Goal: Information Seeking & Learning: Learn about a topic

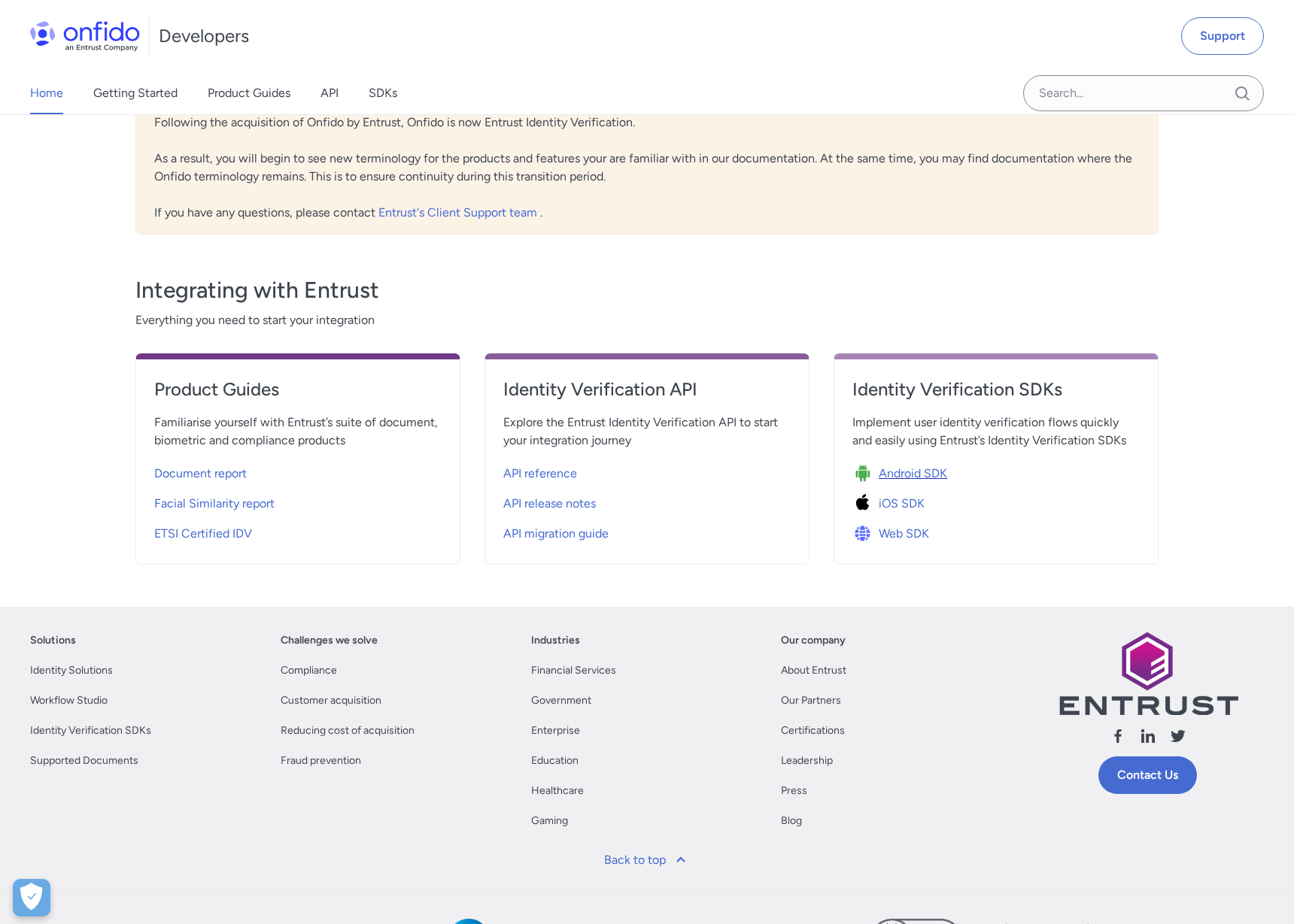
click at [901, 473] on span "Android SDK" at bounding box center [912, 474] width 69 height 18
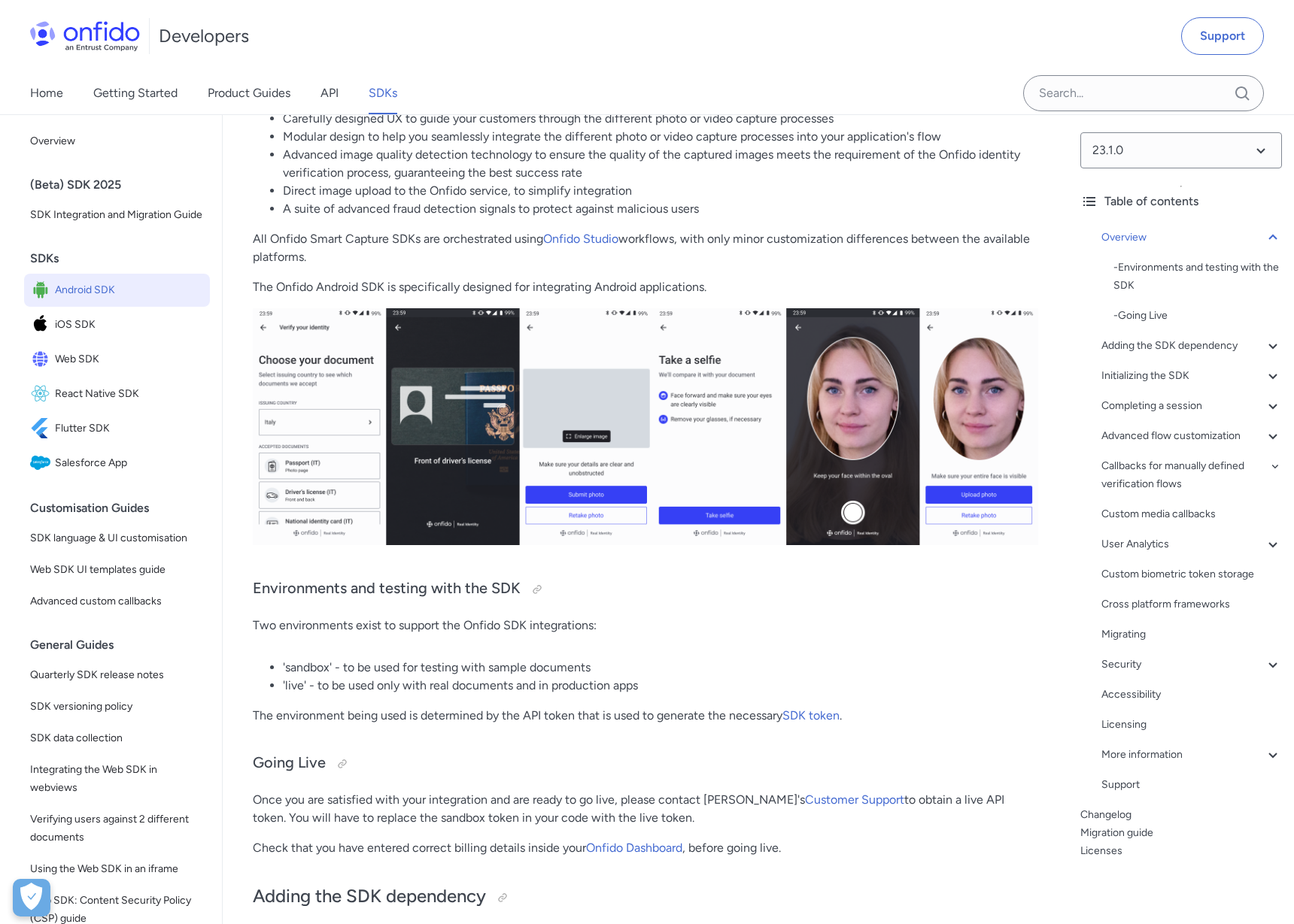
scroll to position [354, 0]
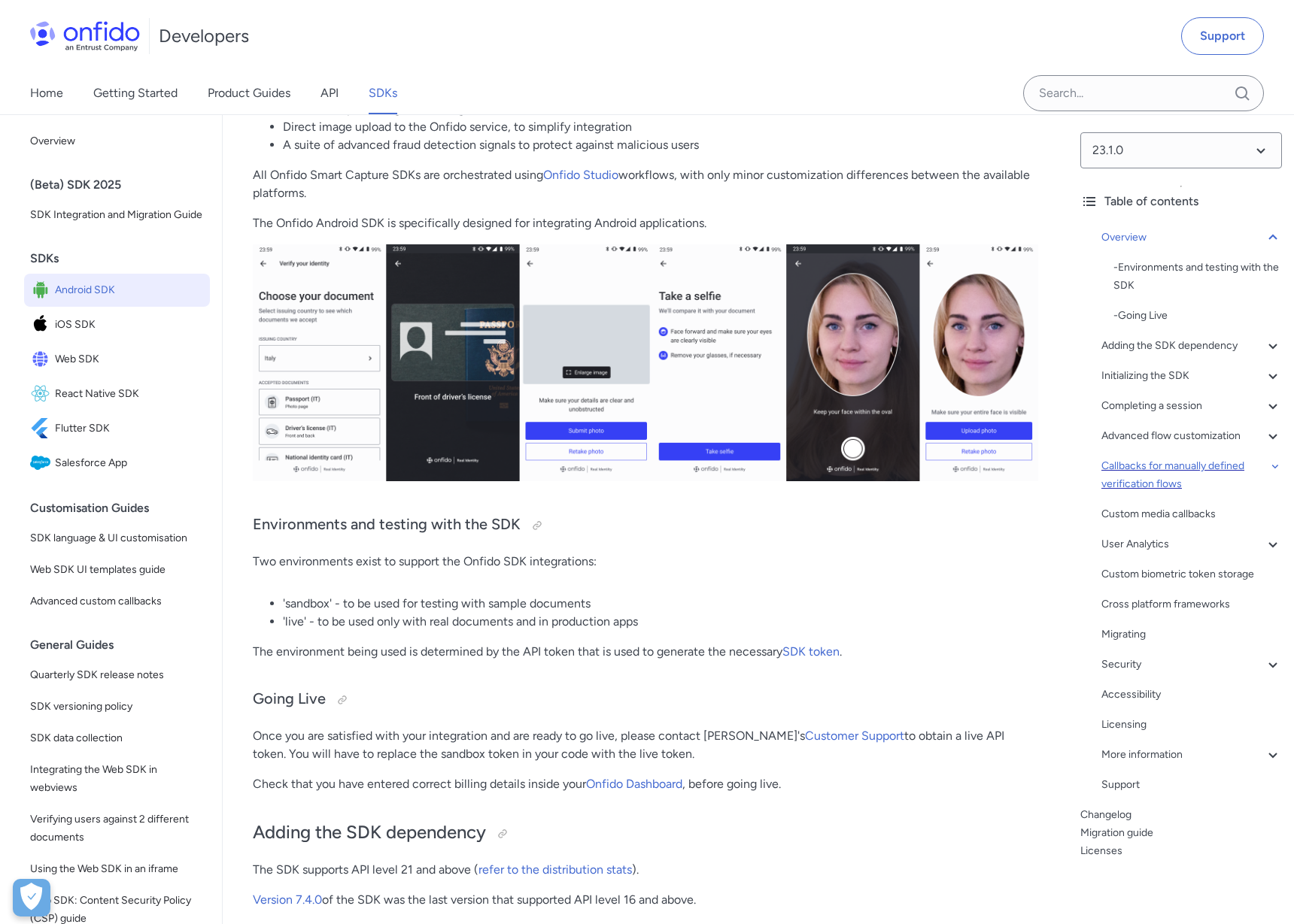
click at [1155, 465] on div "Callbacks for manually defined verification flows" at bounding box center [1191, 475] width 181 height 36
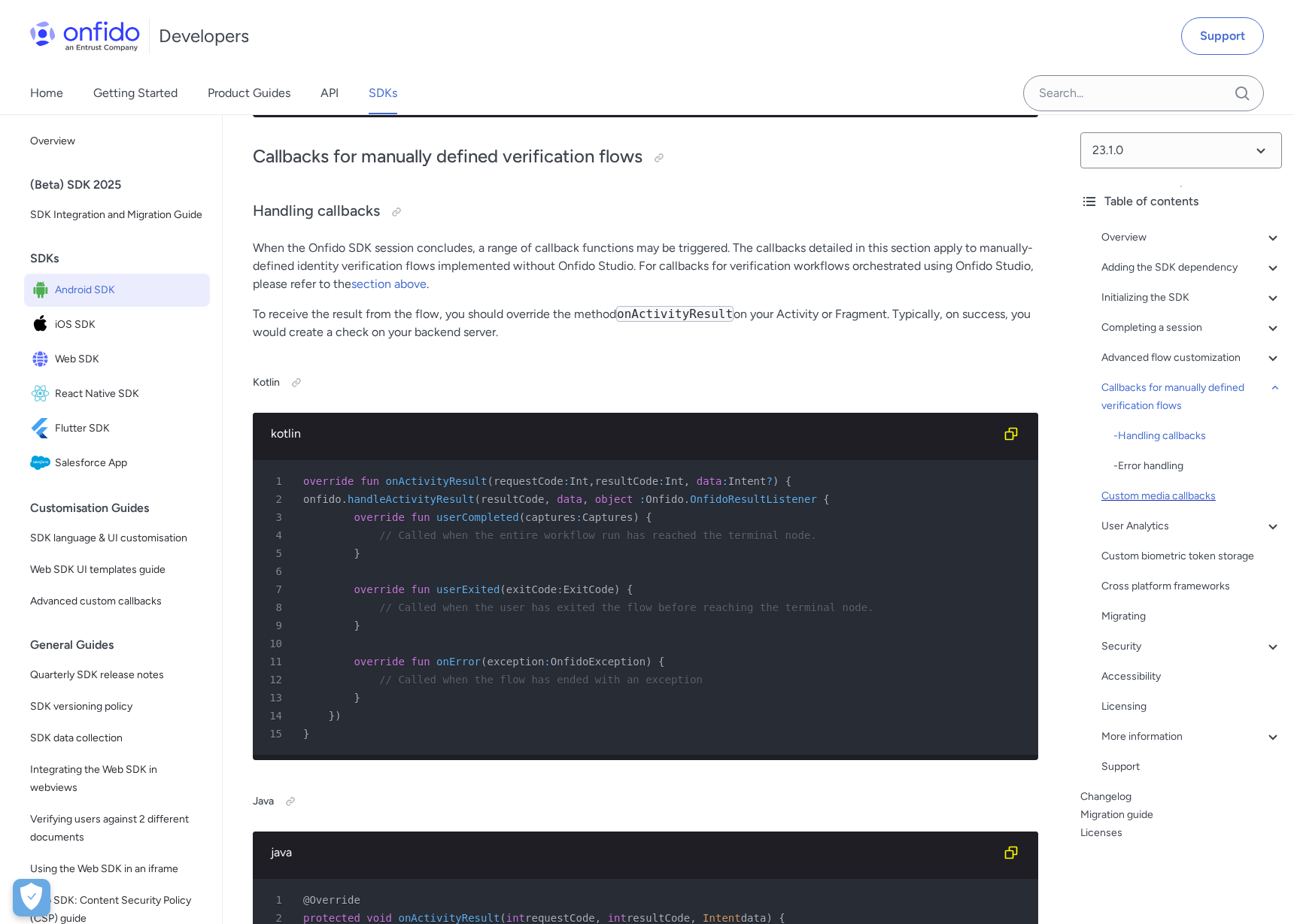
click at [1155, 499] on div "Custom media callbacks" at bounding box center [1191, 496] width 181 height 18
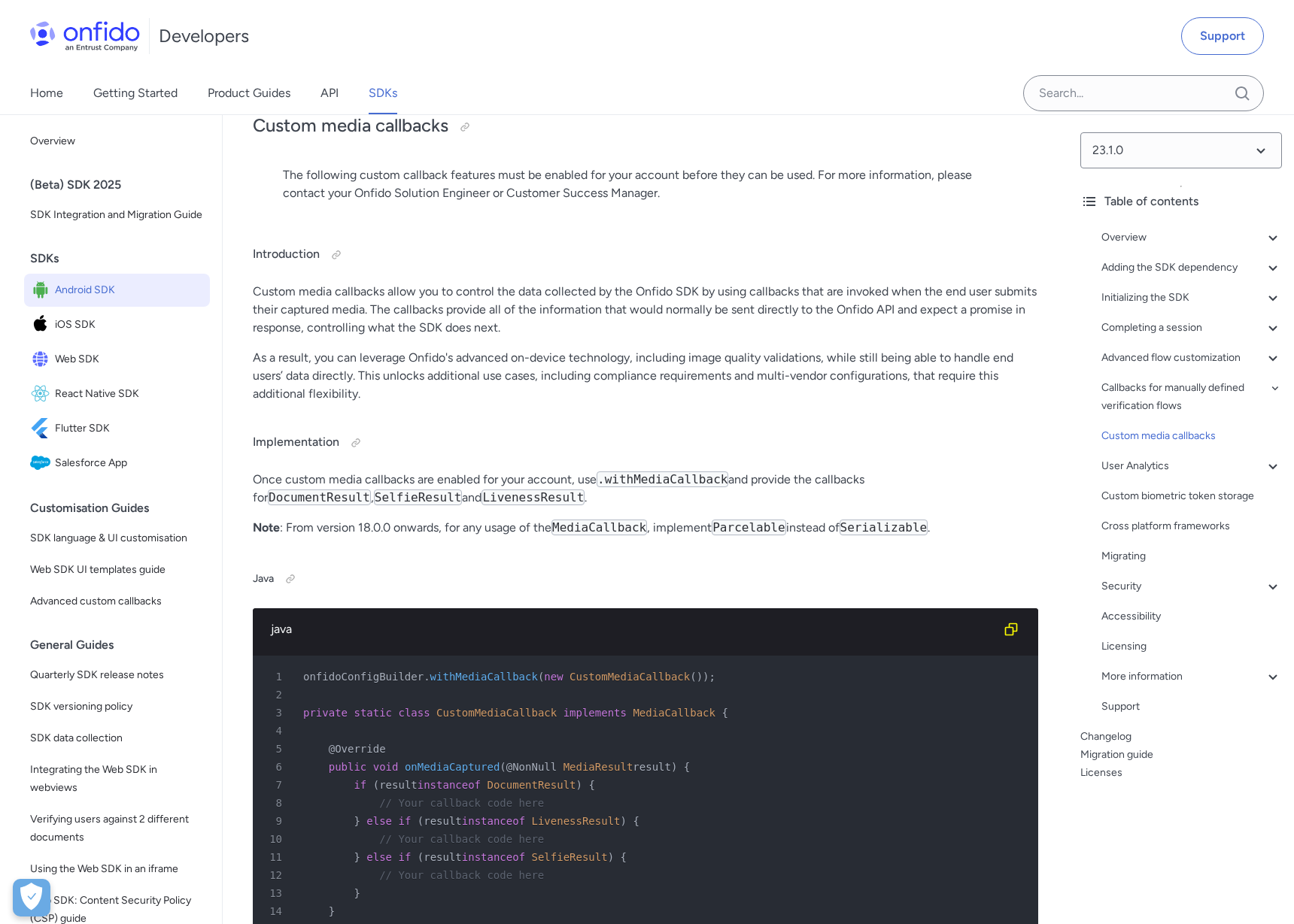
scroll to position [24799, 0]
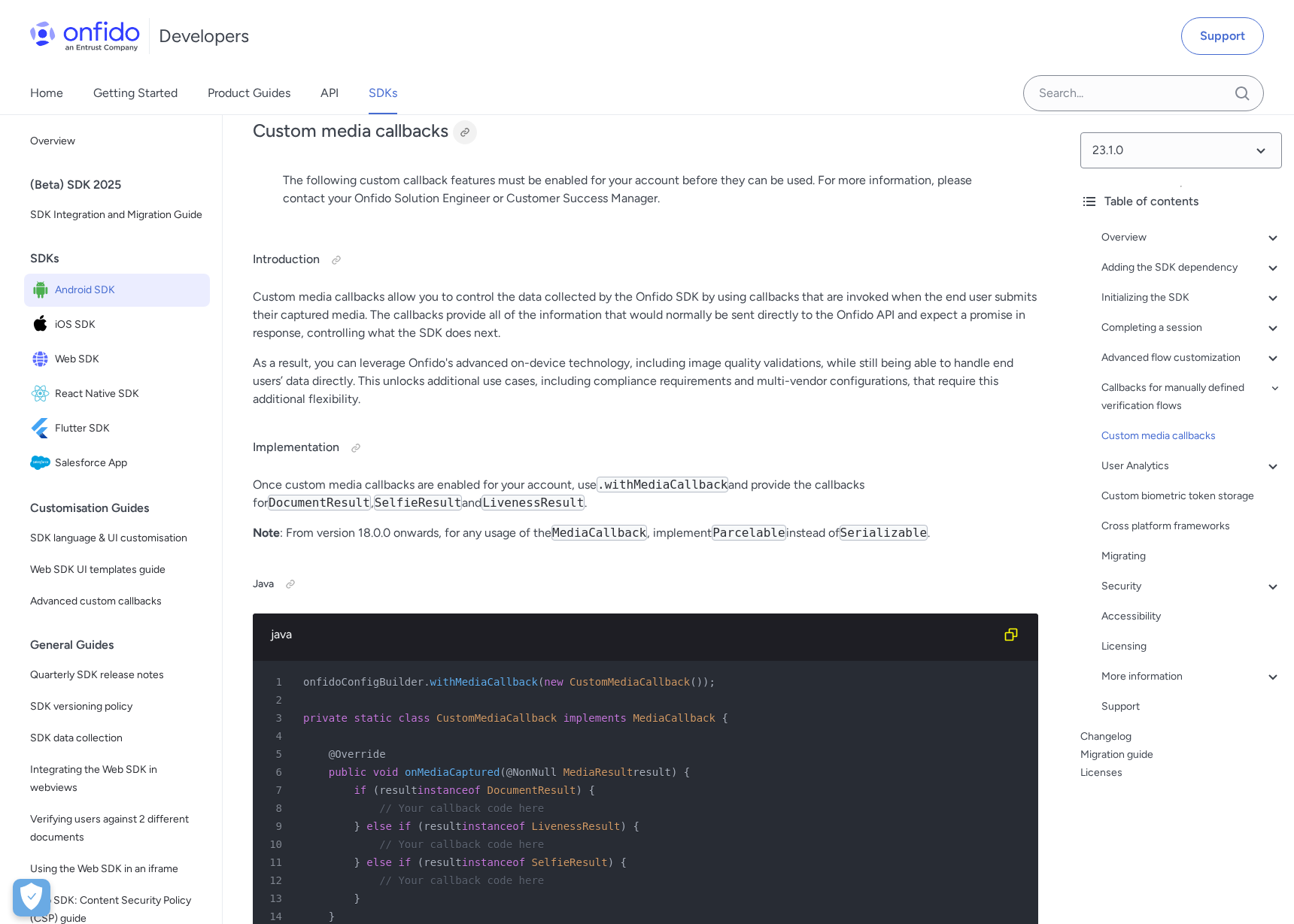
click at [462, 139] on div at bounding box center [464, 131] width 12 height 12
click at [88, 323] on span "iOS SDK" at bounding box center [129, 325] width 149 height 21
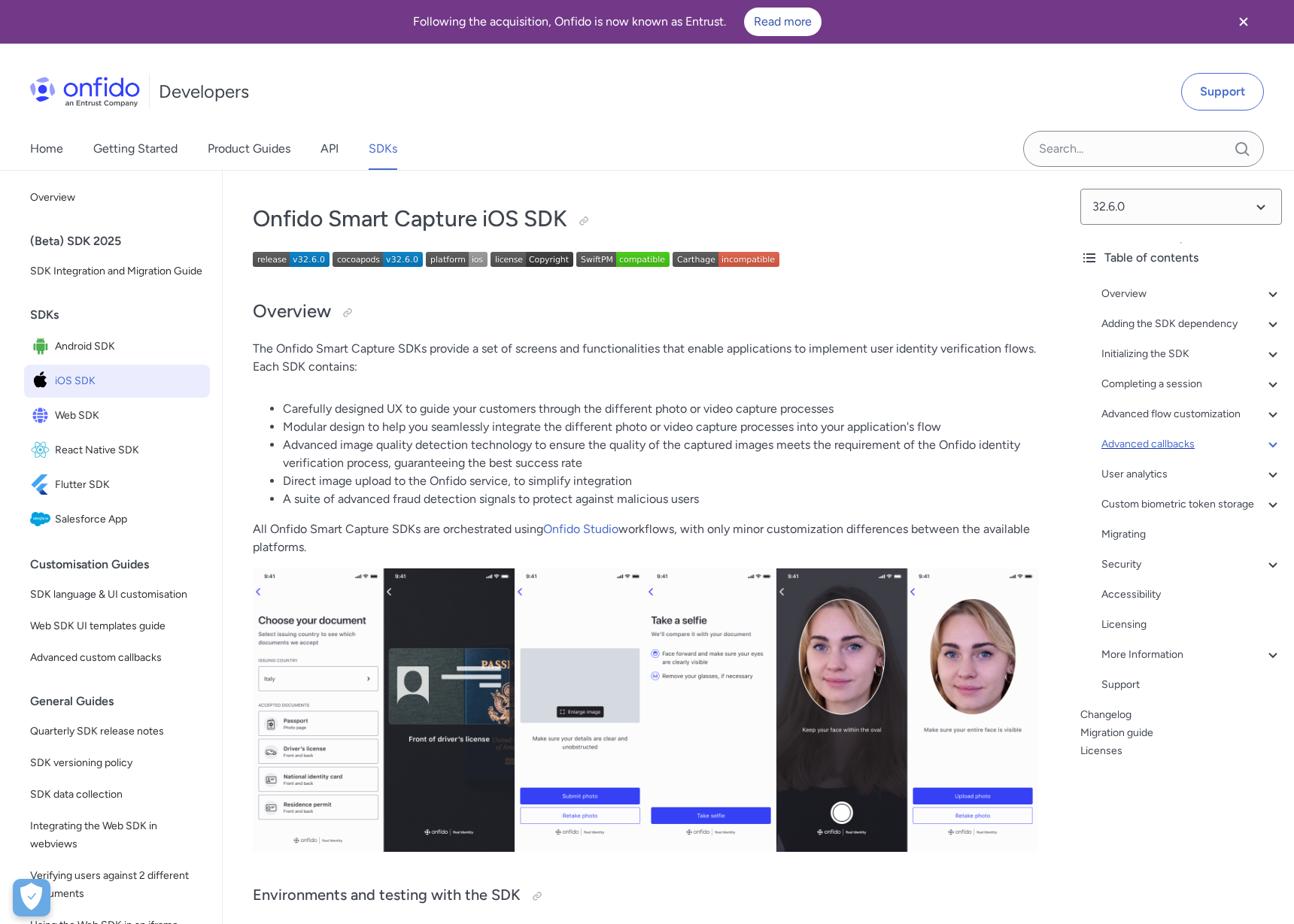
click at [1128, 437] on div "Advanced callbacks" at bounding box center [1191, 444] width 181 height 18
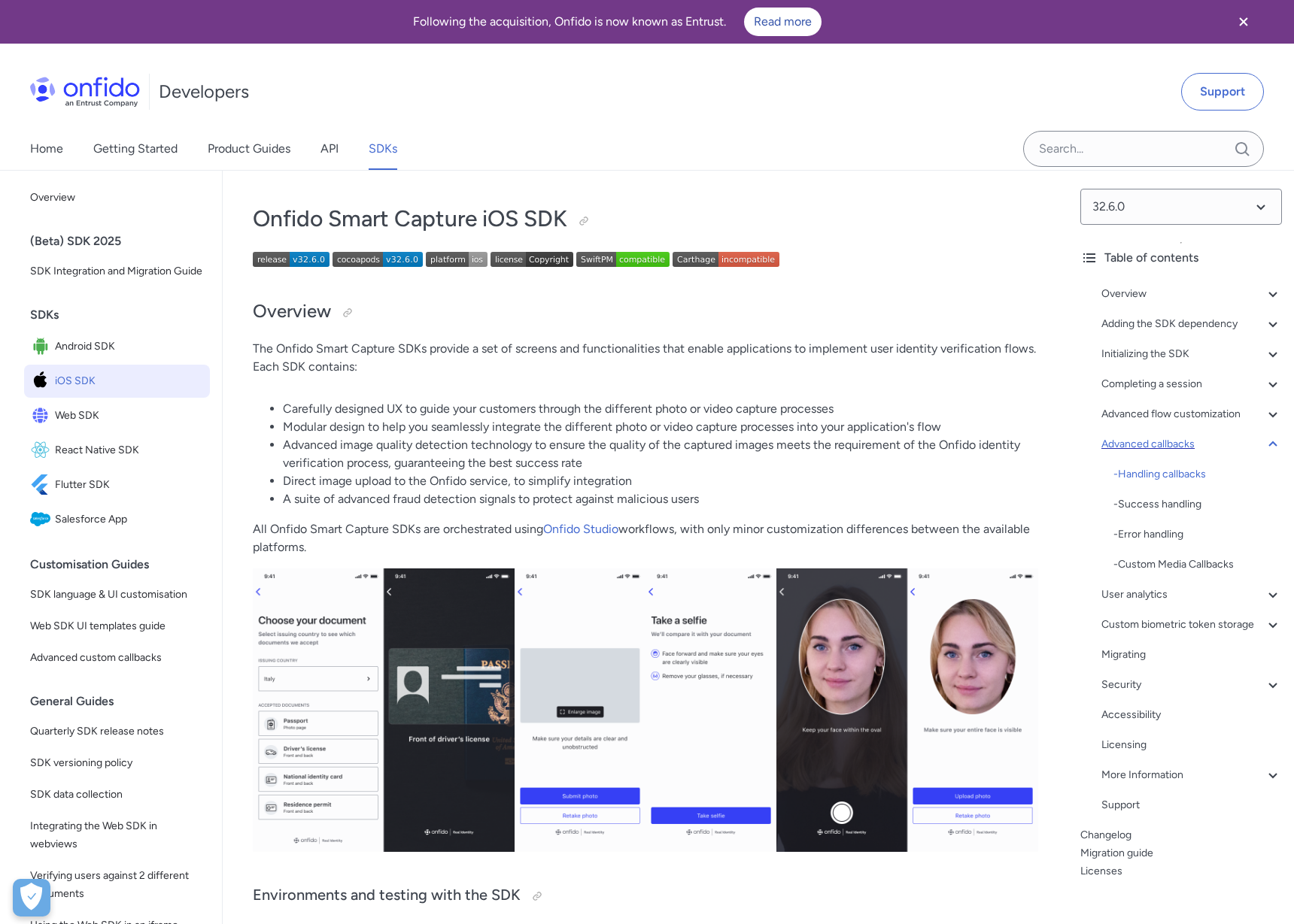
scroll to position [30317, 0]
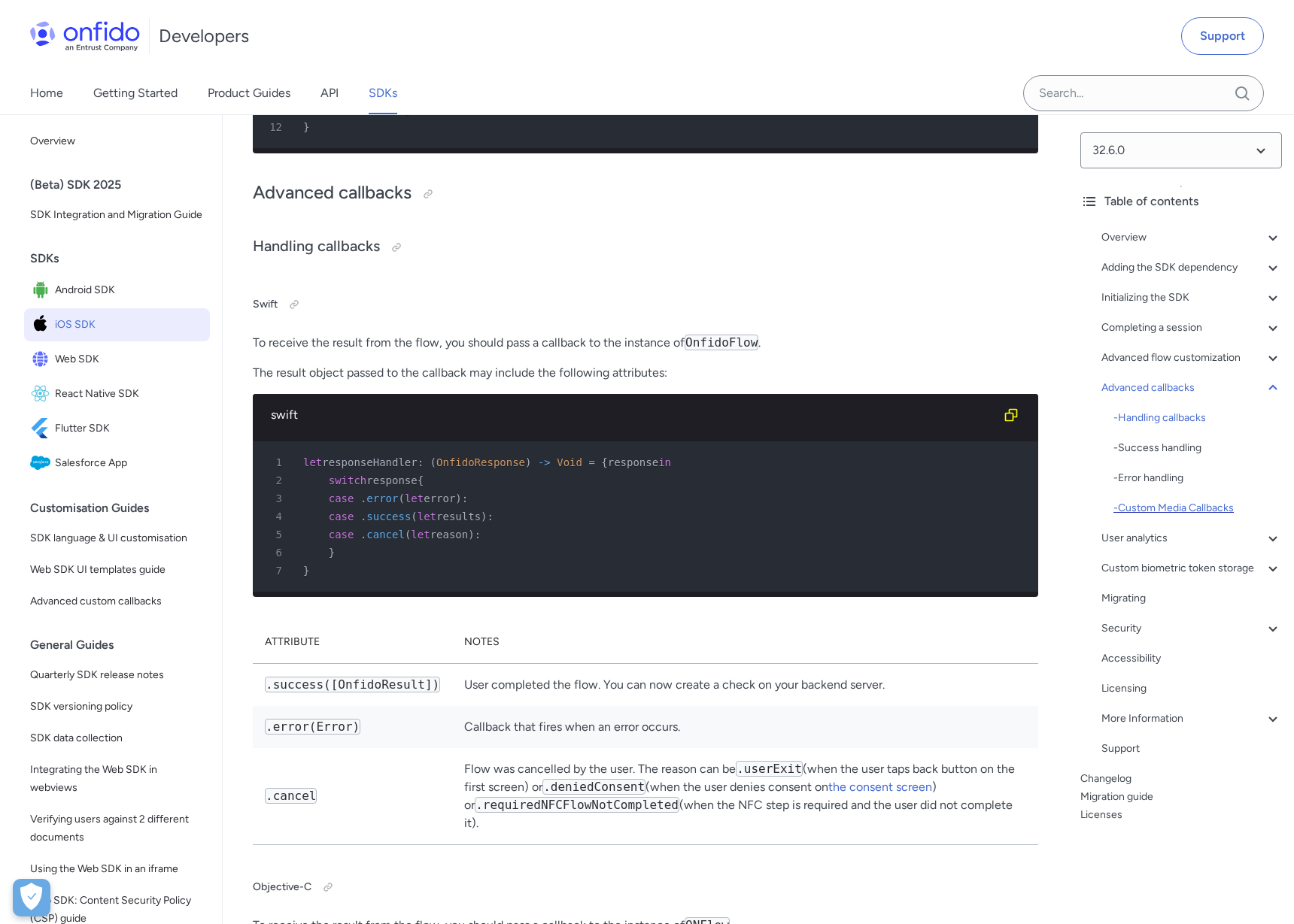
click at [1169, 510] on div "- Custom Media Callbacks" at bounding box center [1197, 508] width 169 height 18
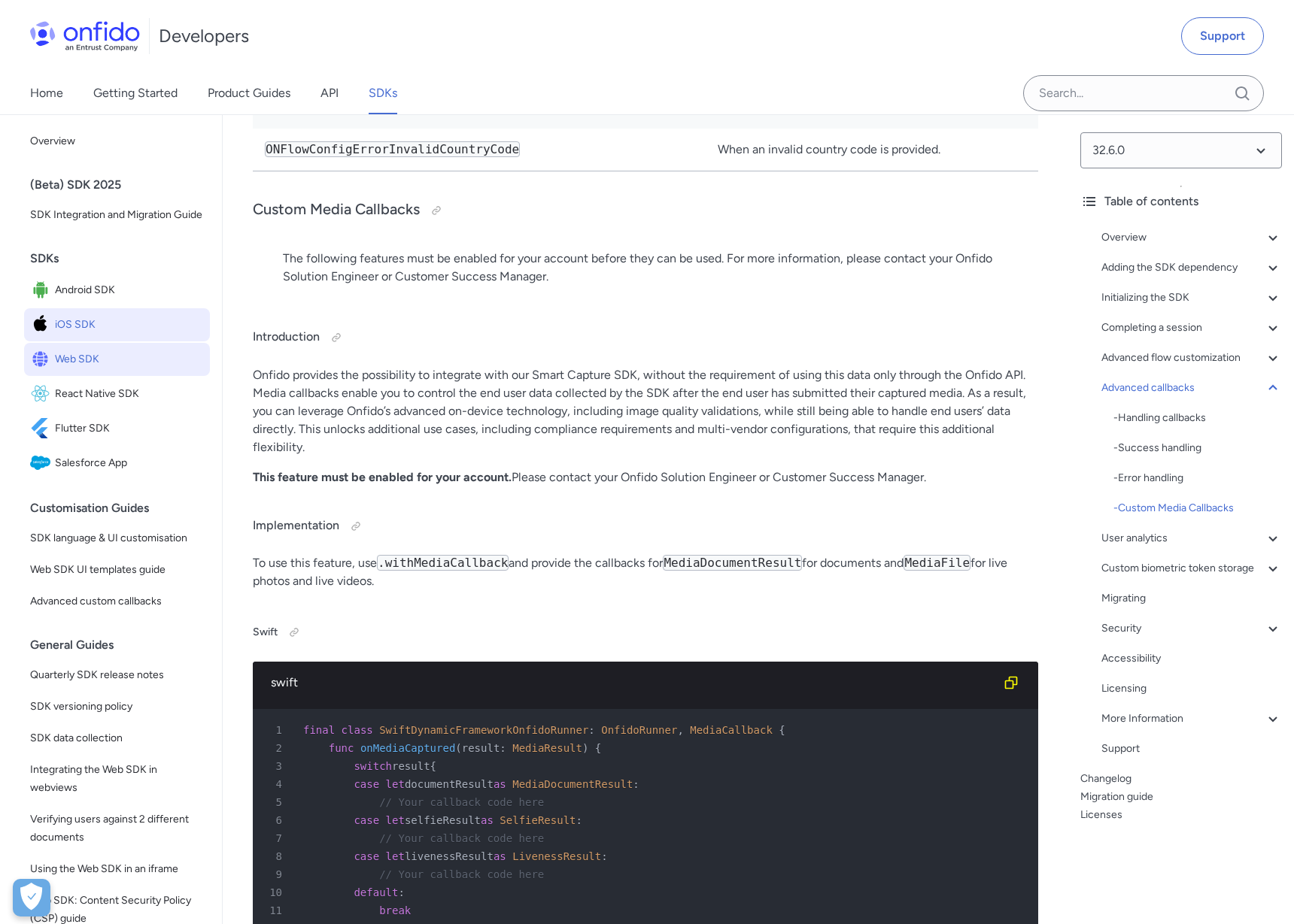
click at [102, 361] on span "Web SDK" at bounding box center [129, 360] width 149 height 21
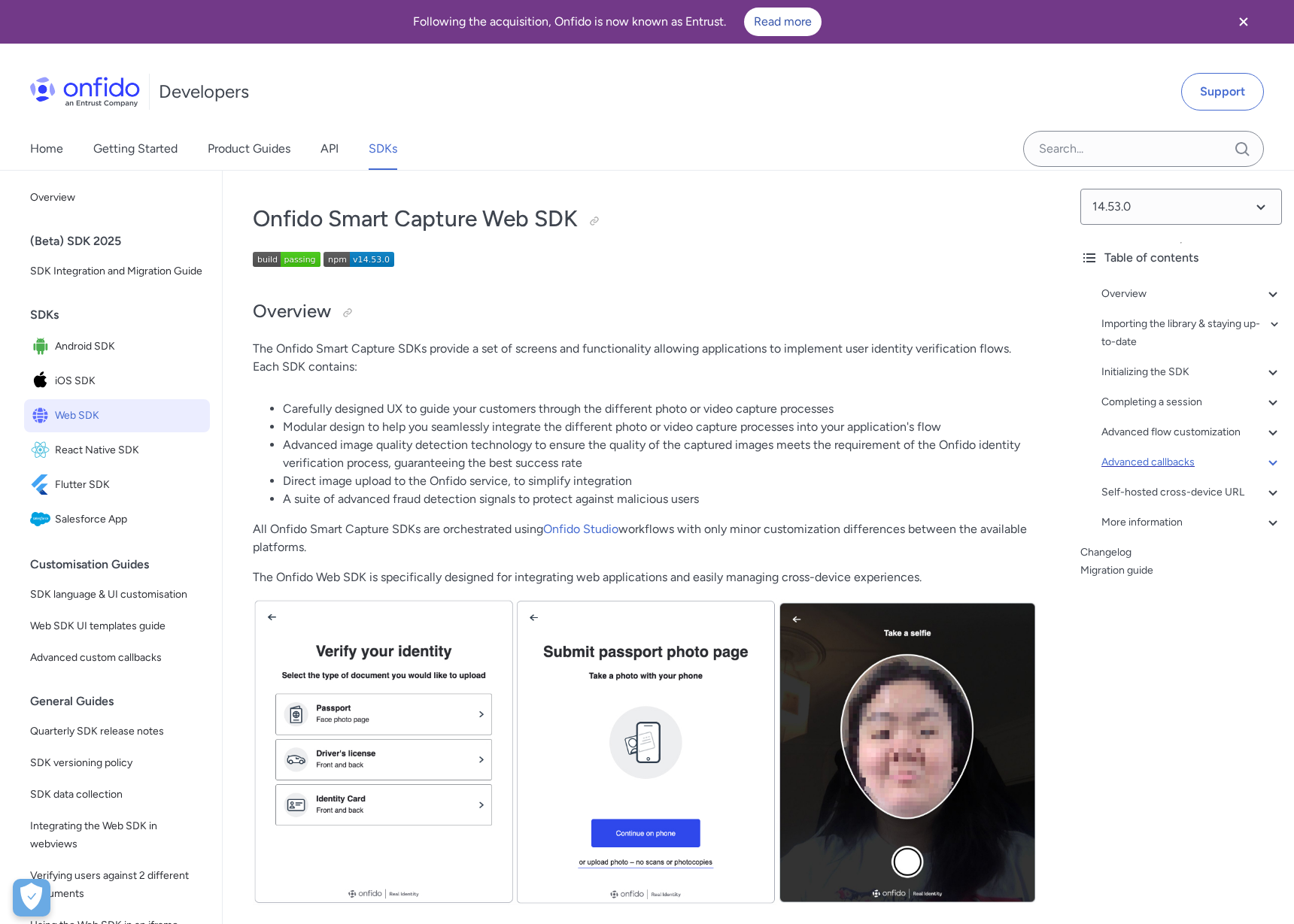
click at [1154, 460] on div "Advanced callbacks" at bounding box center [1191, 462] width 181 height 18
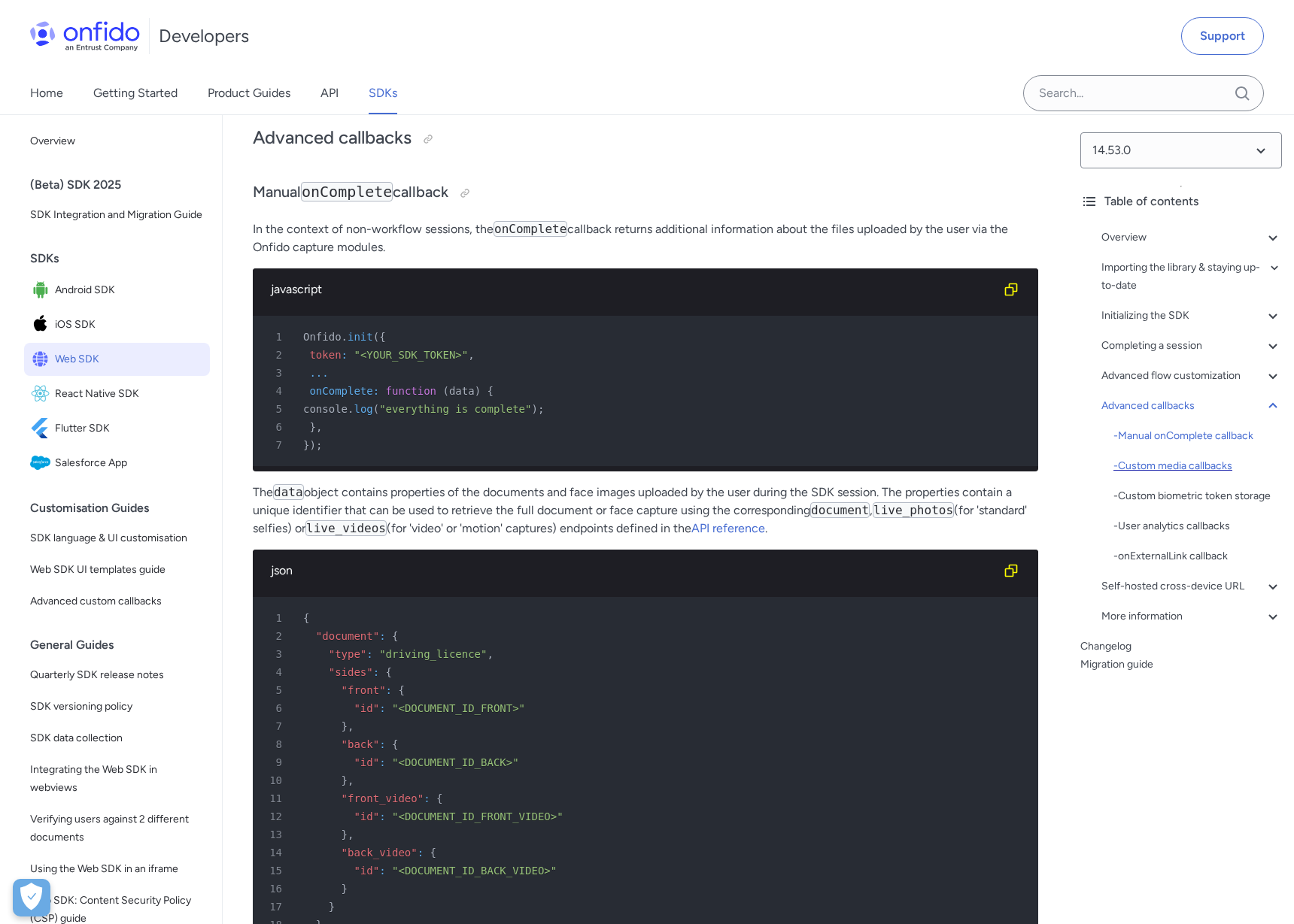
click at [1169, 464] on div "- Custom media callbacks" at bounding box center [1197, 466] width 169 height 18
